Goal: Find specific page/section: Find specific page/section

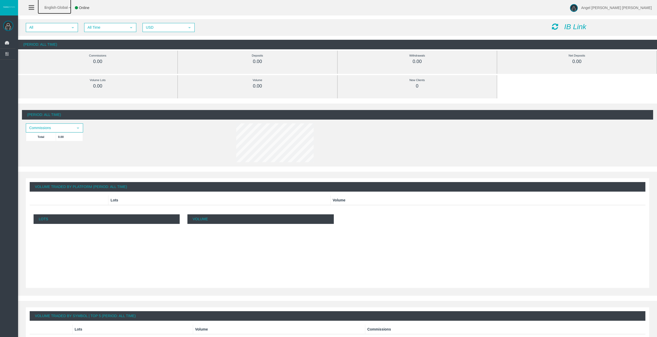
click at [69, 6] on link "English Global" at bounding box center [55, 5] width 34 height 15
click at [184, 17] on div "All select All Time select 5 USD select USD IB Link (Period: All Time) Commissi…" at bounding box center [337, 34] width 639 height 35
click at [9, 43] on icon at bounding box center [8, 42] width 14 height 11
click at [38, 43] on span "Dashboard" at bounding box center [40, 42] width 51 height 11
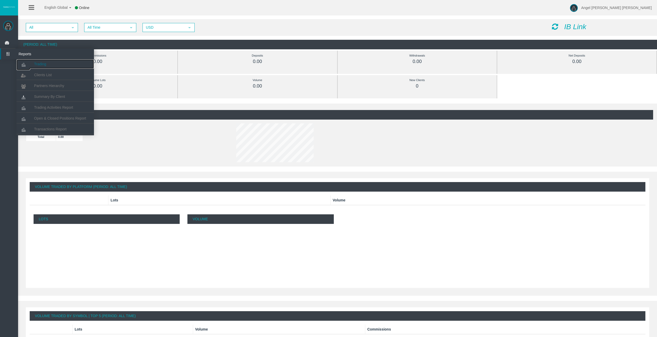
click at [53, 66] on link "Trading" at bounding box center [55, 63] width 77 height 9
